Goal: Task Accomplishment & Management: Manage account settings

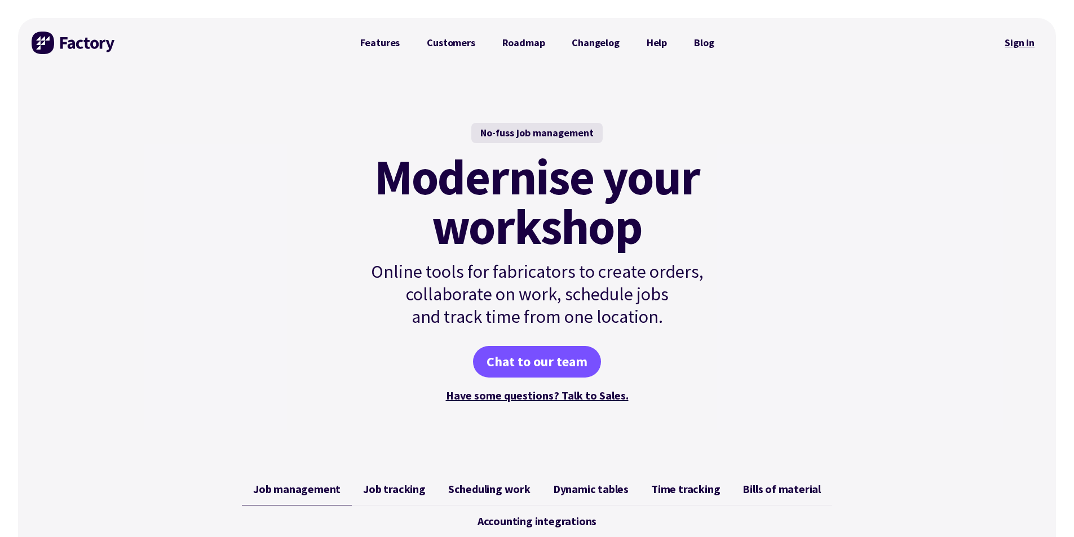
click at [1012, 46] on link "Sign in" at bounding box center [1020, 43] width 46 height 26
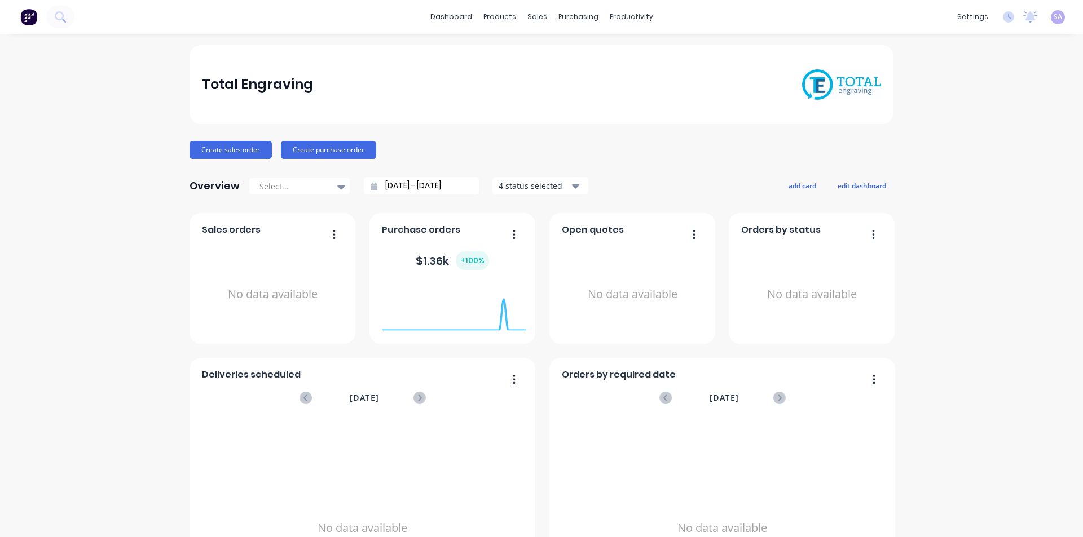
click at [24, 21] on img at bounding box center [28, 16] width 17 height 17
click at [29, 16] on img at bounding box center [28, 16] width 17 height 17
click at [452, 15] on link "dashboard" at bounding box center [451, 16] width 53 height 17
